Goal: Communication & Community: Answer question/provide support

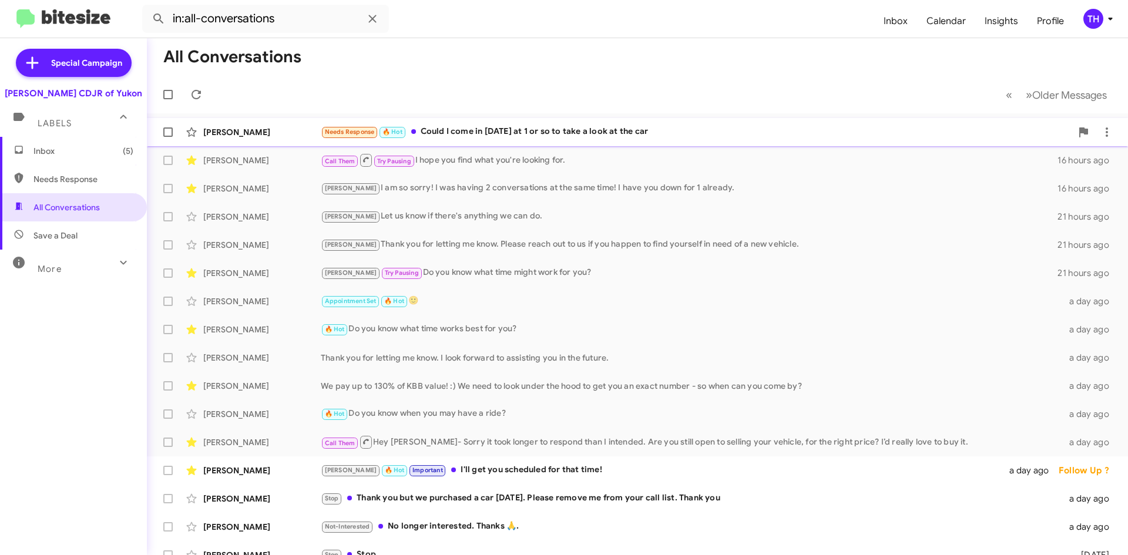
click at [461, 134] on div "Needs Response 🔥 Hot Could I come in [DATE] at 1 or so to take a look at the car" at bounding box center [696, 132] width 751 height 14
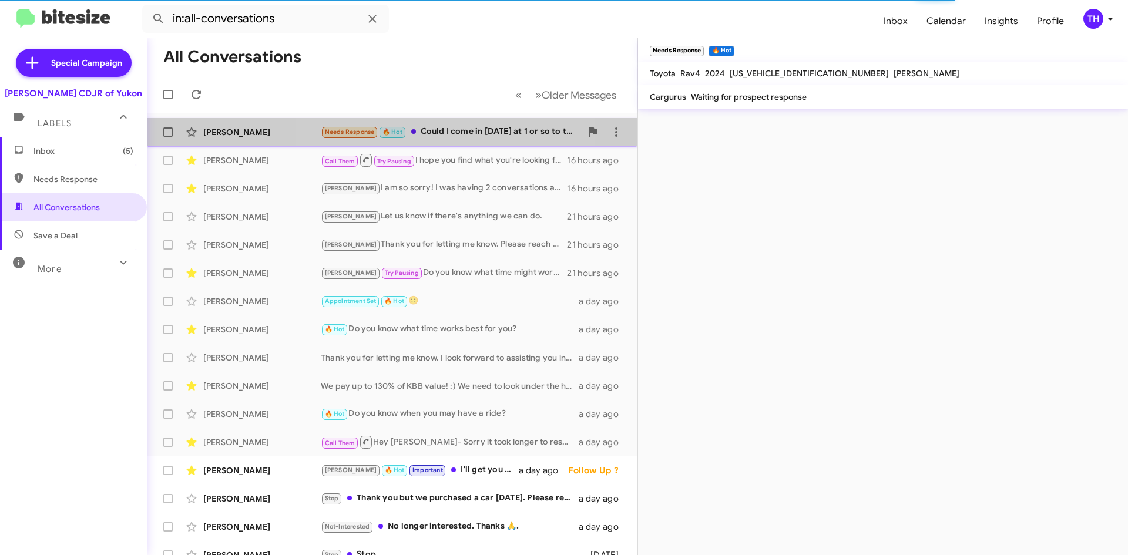
click at [460, 139] on div "[PERSON_NAME] Needs Response 🔥 Hot Could I come in [DATE] at 1 or so to take a …" at bounding box center [392, 132] width 472 height 24
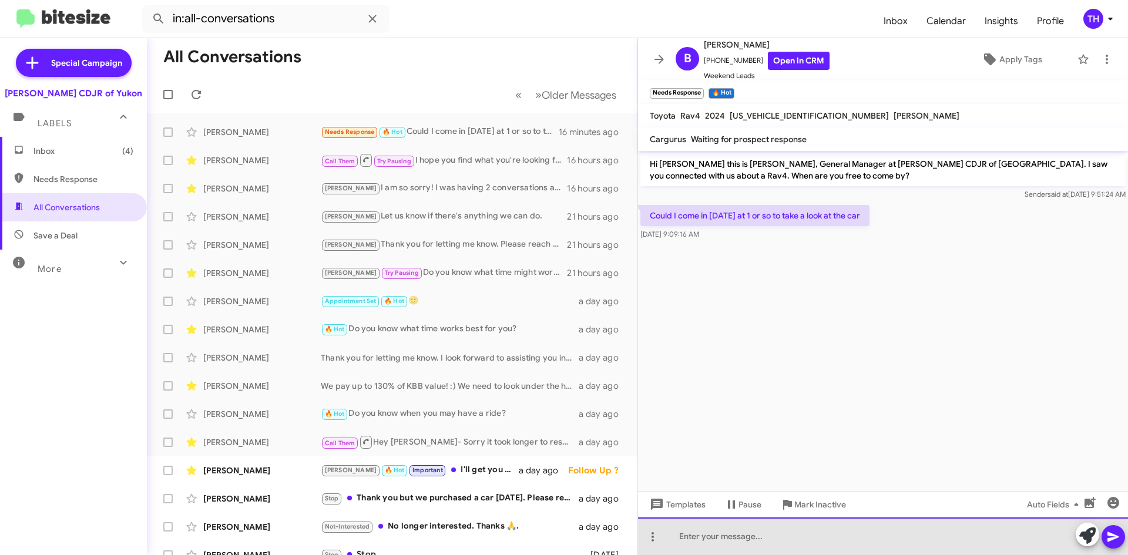
click at [769, 525] on div at bounding box center [883, 537] width 490 height 38
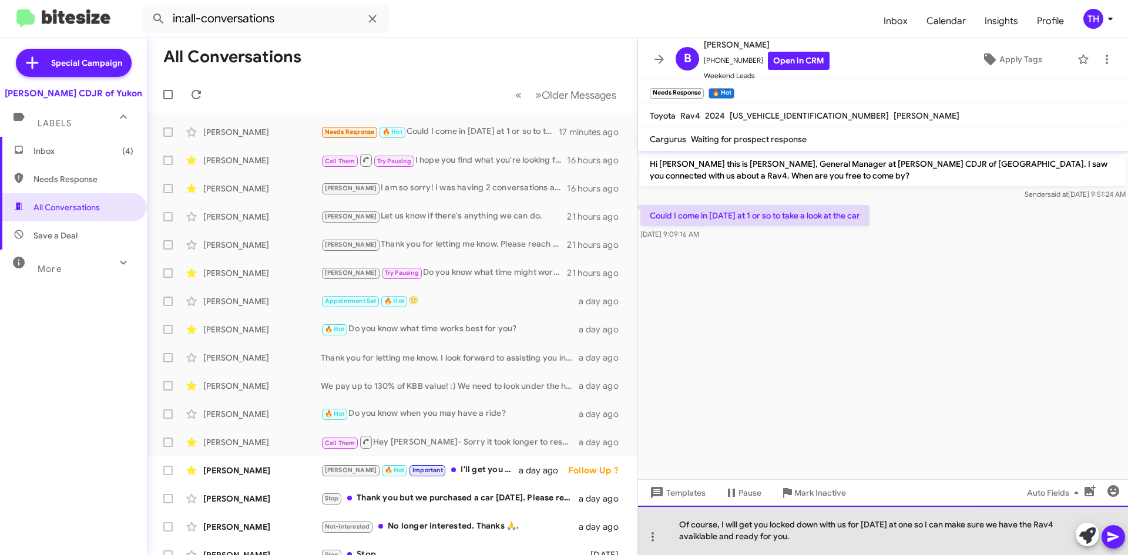
drag, startPoint x: 707, startPoint y: 534, endPoint x: 683, endPoint y: 537, distance: 24.4
click at [683, 537] on div "Of course, I will get you locked down with us for [DATE] at one so I can make s…" at bounding box center [883, 530] width 490 height 49
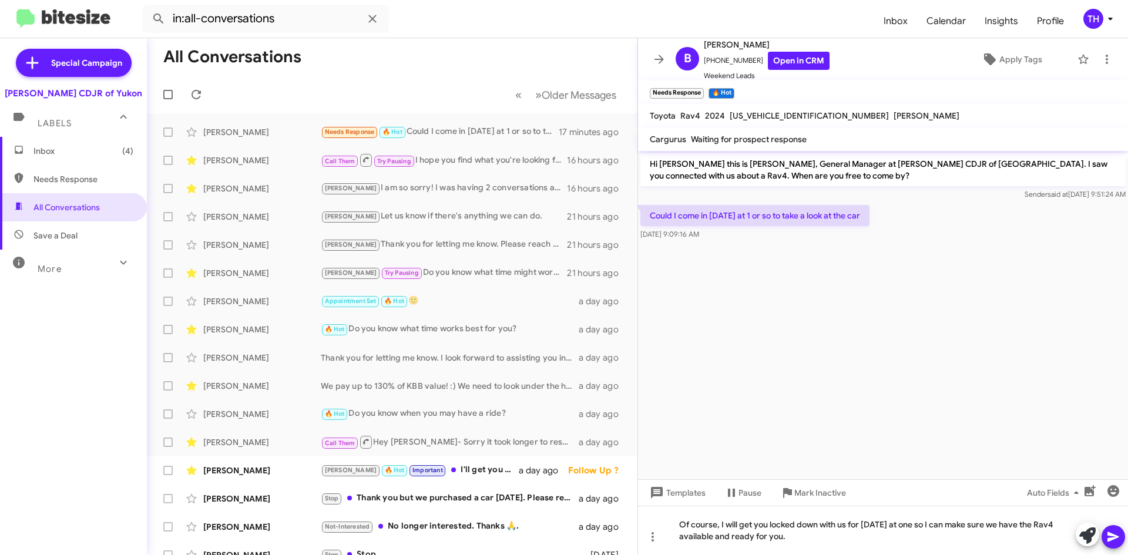
click at [1120, 538] on icon at bounding box center [1114, 537] width 14 height 14
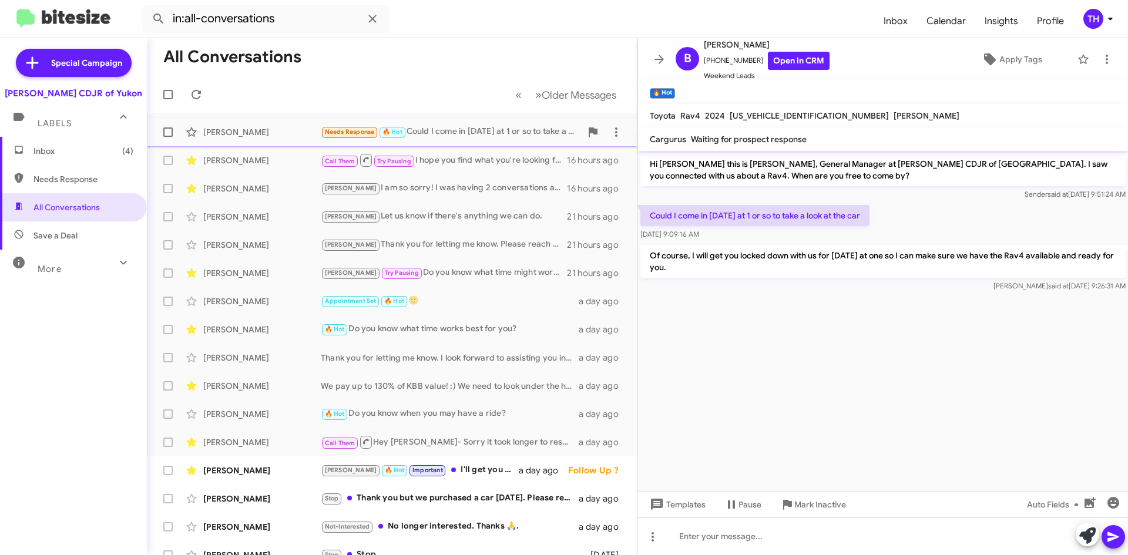
click at [447, 139] on div "[PERSON_NAME] Needs Response 🔥 Hot Could I come in [DATE] at 1 or so to take a …" at bounding box center [392, 132] width 472 height 24
click at [40, 145] on span "Inbox (4)" at bounding box center [73, 151] width 147 height 28
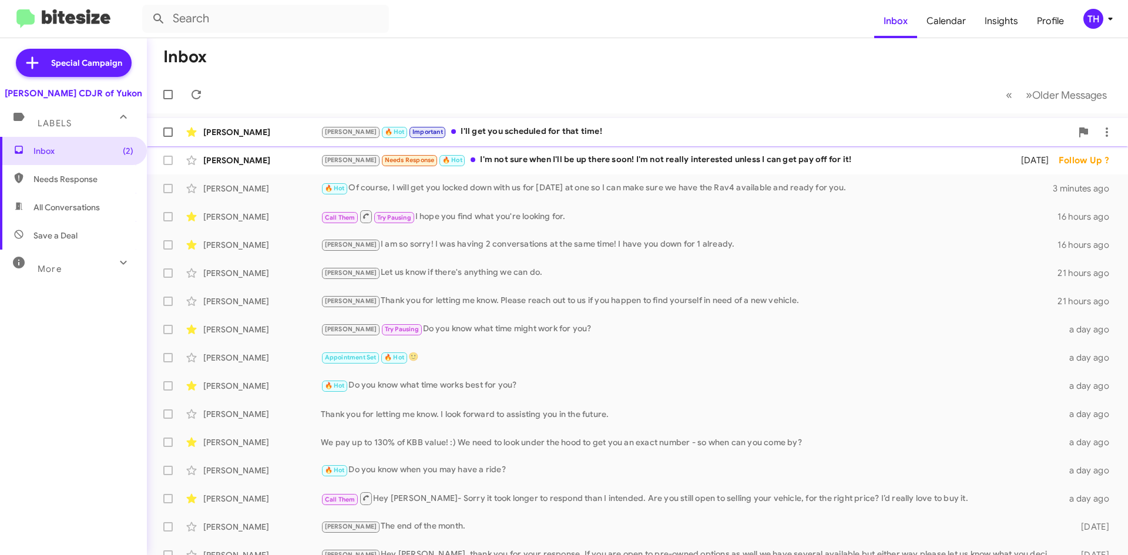
click at [516, 136] on div "[PERSON_NAME] 🔥 Hot Important I'll get you scheduled for that time!" at bounding box center [696, 132] width 751 height 14
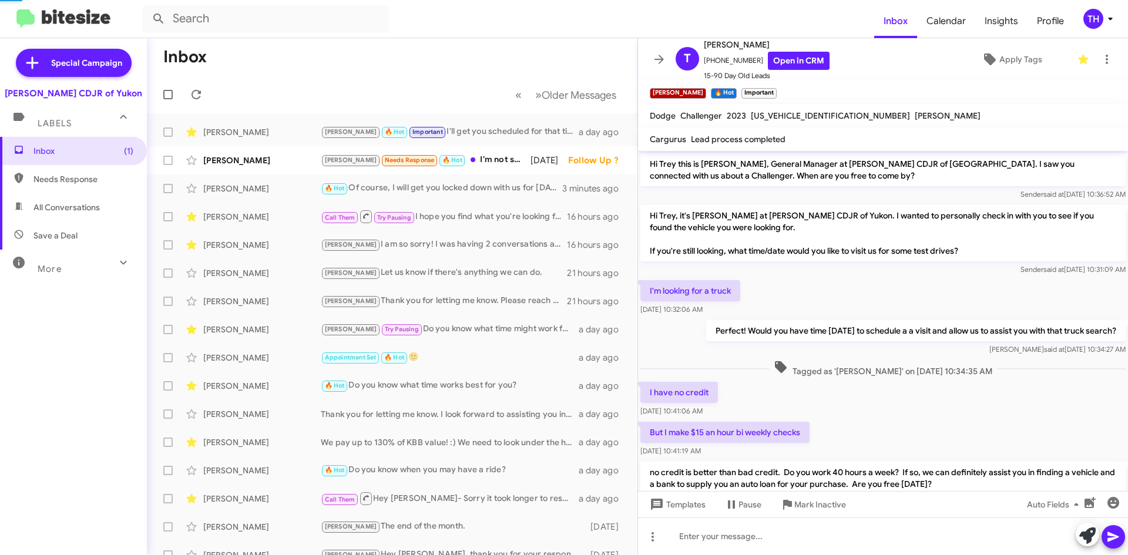
scroll to position [59, 0]
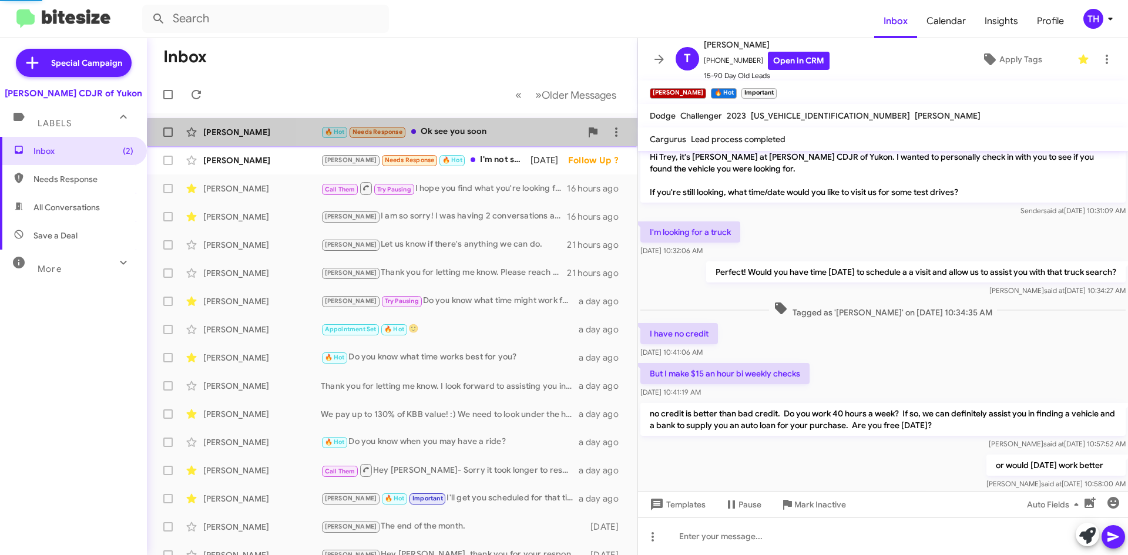
click at [498, 141] on div "[PERSON_NAME] 🔥 Hot Needs Response Ok see you soon 16 minutes ago" at bounding box center [392, 132] width 472 height 24
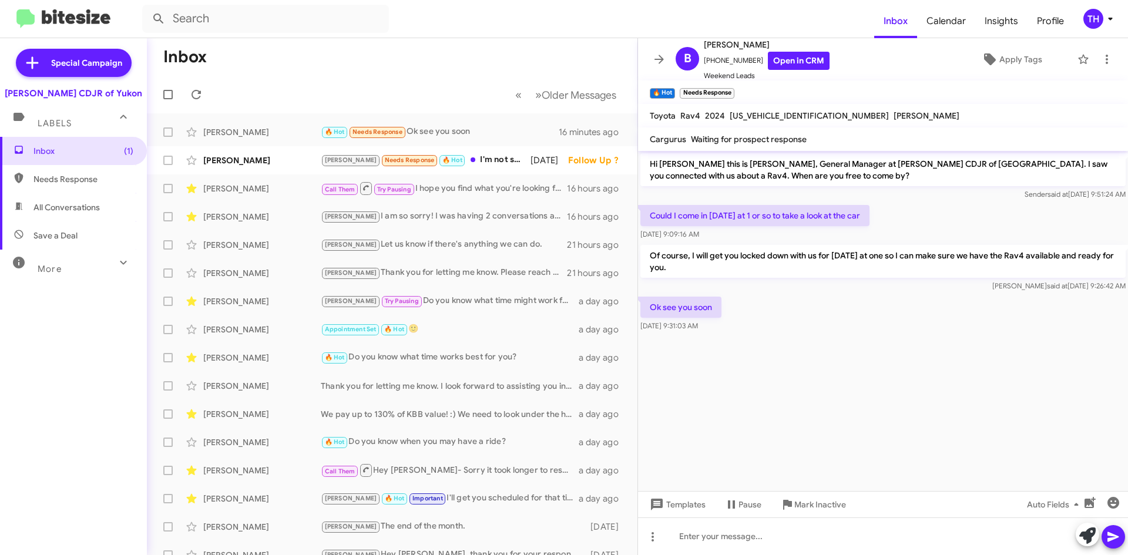
click at [657, 63] on icon at bounding box center [659, 59] width 14 height 14
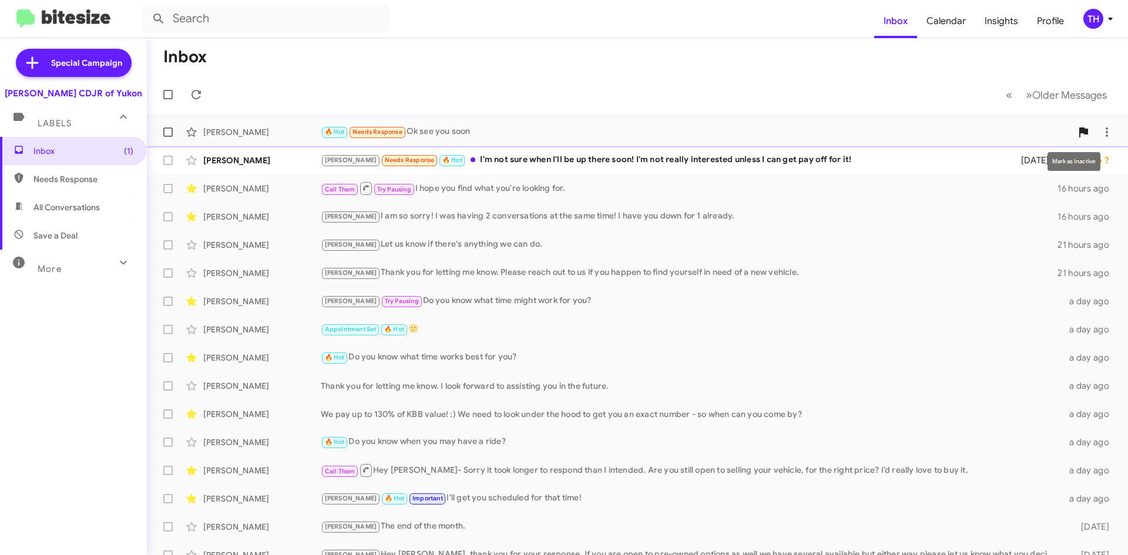
click at [1072, 127] on span at bounding box center [1084, 132] width 24 height 14
